Goal: Information Seeking & Learning: Learn about a topic

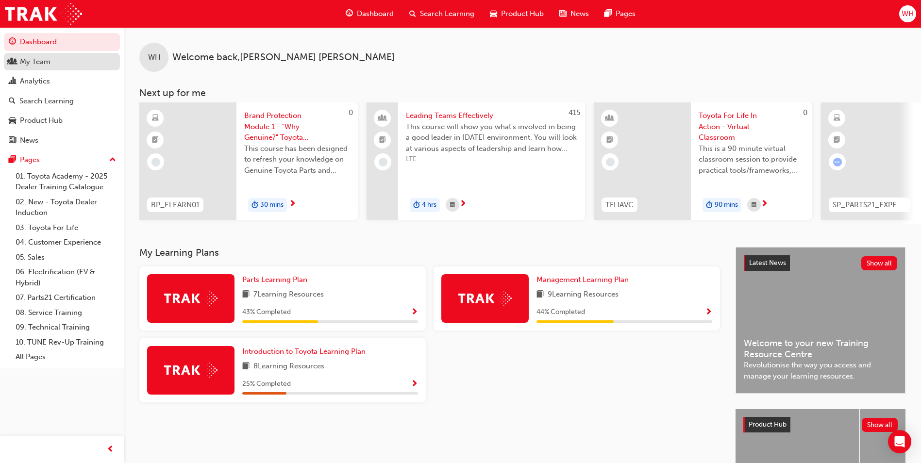
click at [37, 58] on div "My Team" at bounding box center [35, 61] width 31 height 11
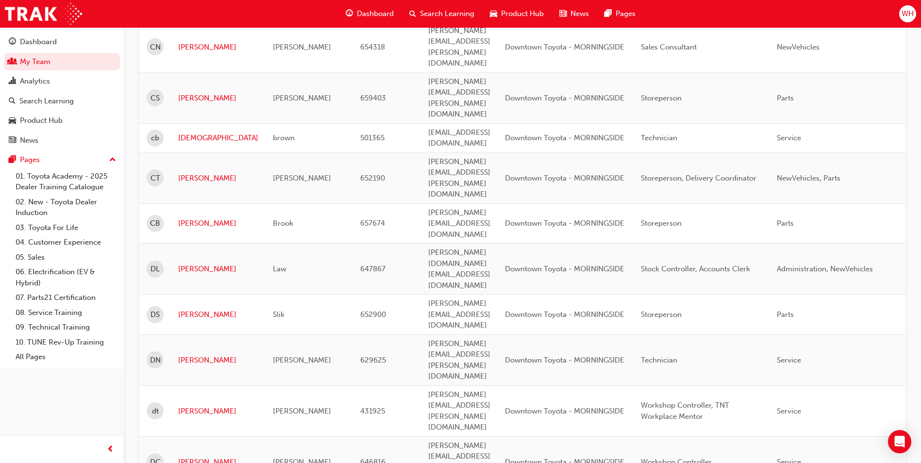
scroll to position [1118, 0]
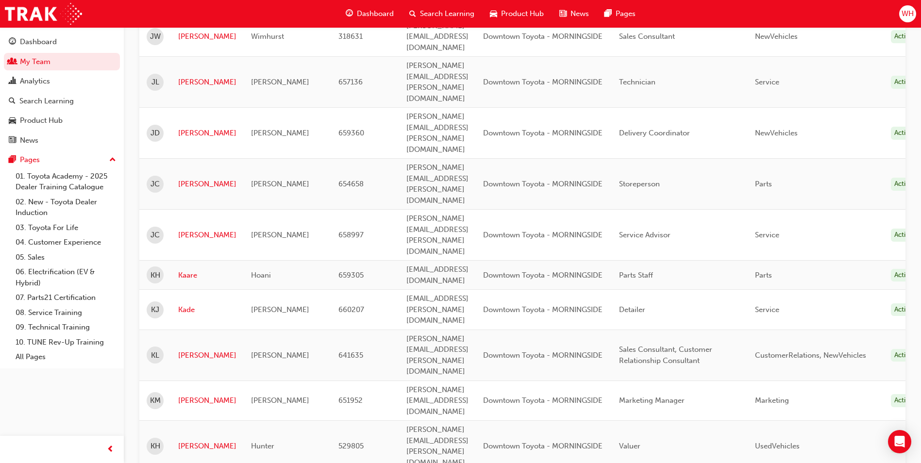
scroll to position [77, 0]
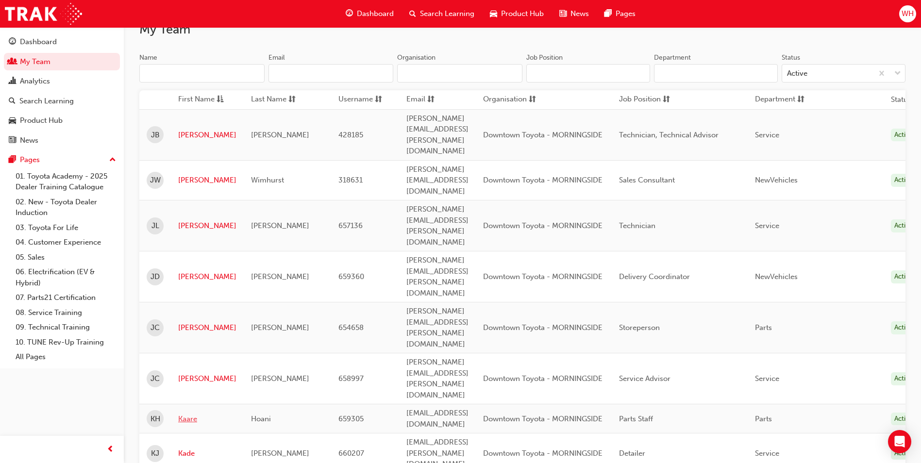
click at [192, 414] on link "Kaare" at bounding box center [207, 419] width 58 height 11
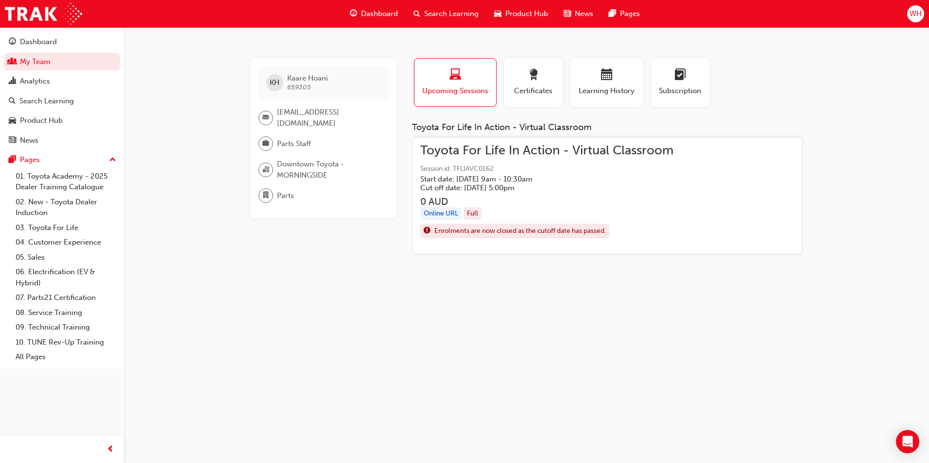
click at [545, 199] on h3 "0 AUD" at bounding box center [546, 201] width 253 height 11
